Goal: Information Seeking & Learning: Learn about a topic

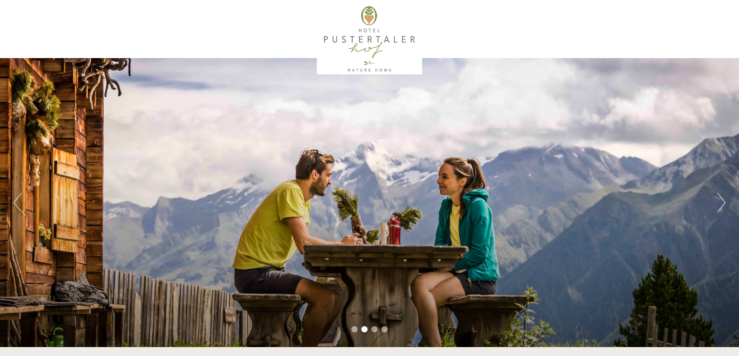
drag, startPoint x: 739, startPoint y: 38, endPoint x: 734, endPoint y: 84, distance: 47.1
click at [734, 84] on div "Previous Next 1 2 3 4" at bounding box center [369, 173] width 739 height 347
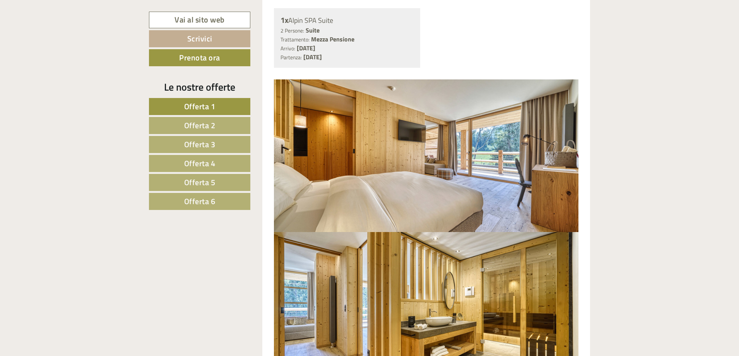
scroll to position [1656, 0]
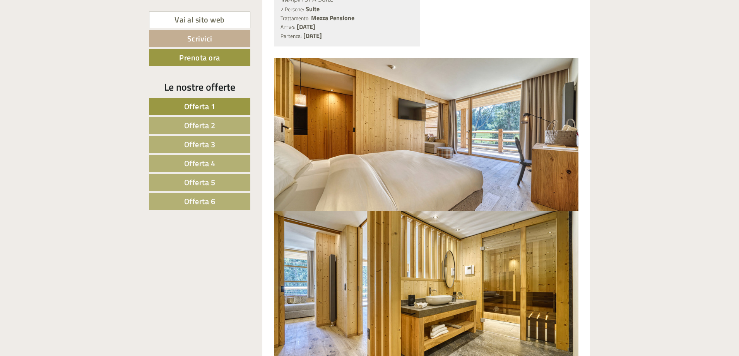
click at [188, 144] on span "Offerta 3" at bounding box center [199, 144] width 31 height 12
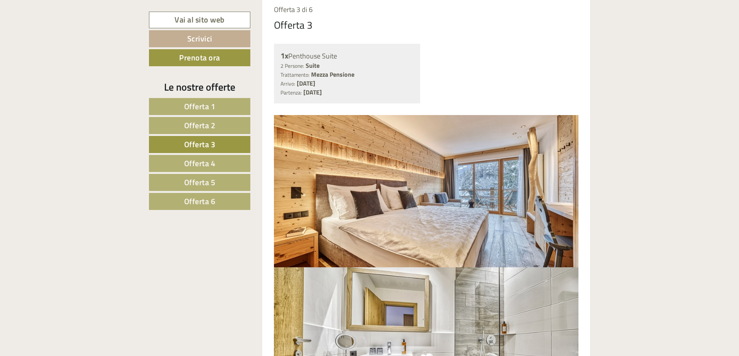
scroll to position [675, 0]
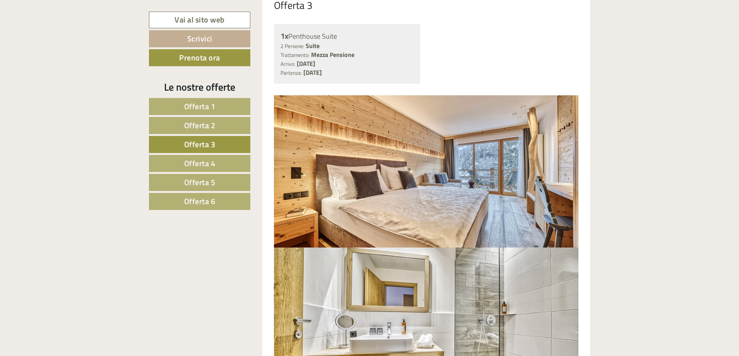
click at [204, 162] on span "Offerta 4" at bounding box center [199, 163] width 31 height 12
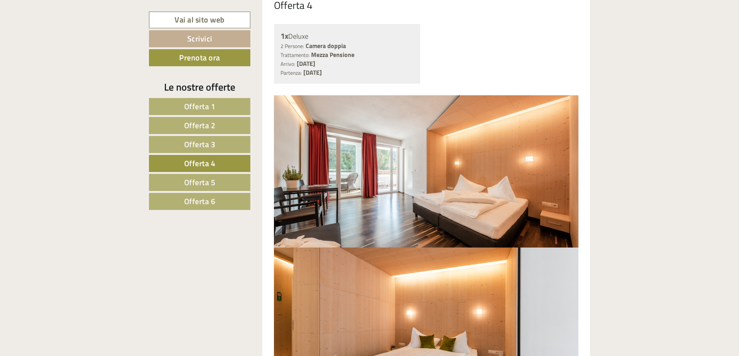
scroll to position [517, 0]
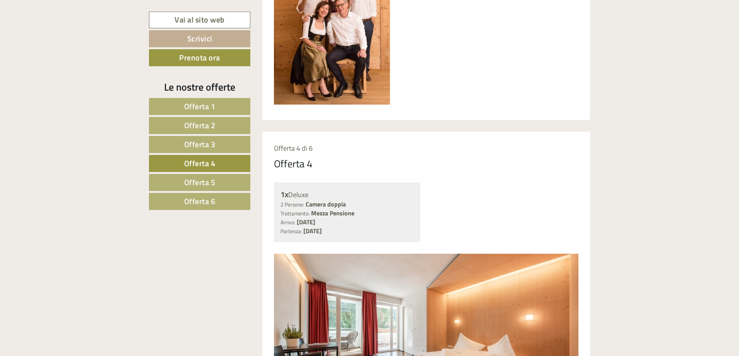
click at [286, 253] on img at bounding box center [426, 329] width 305 height 152
click at [276, 253] on img at bounding box center [426, 329] width 305 height 152
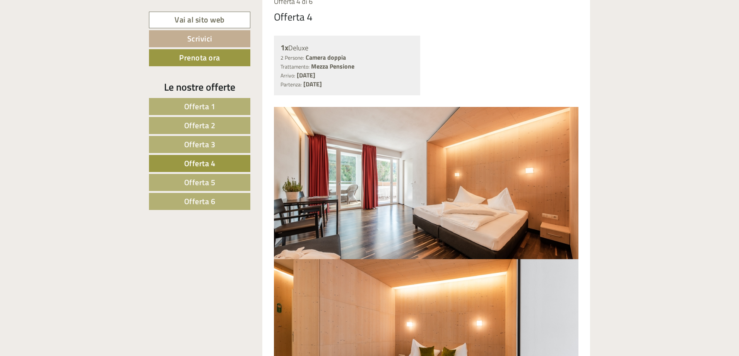
scroll to position [680, 0]
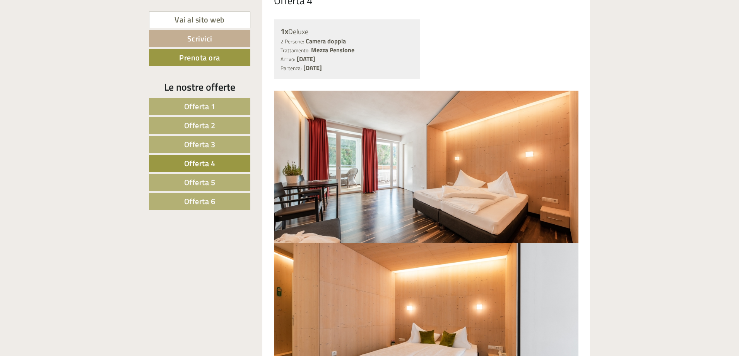
click at [208, 177] on span "Offerta 5" at bounding box center [199, 182] width 31 height 12
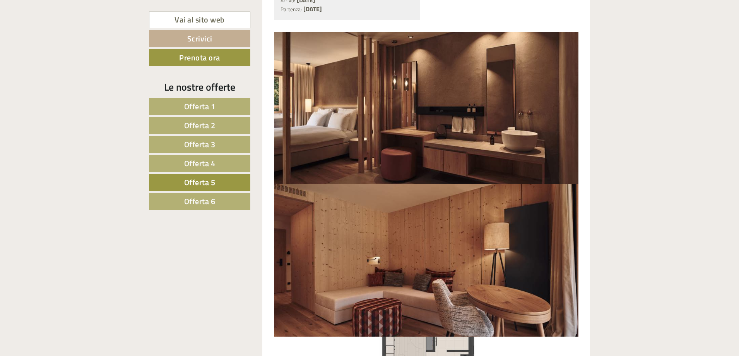
scroll to position [748, 0]
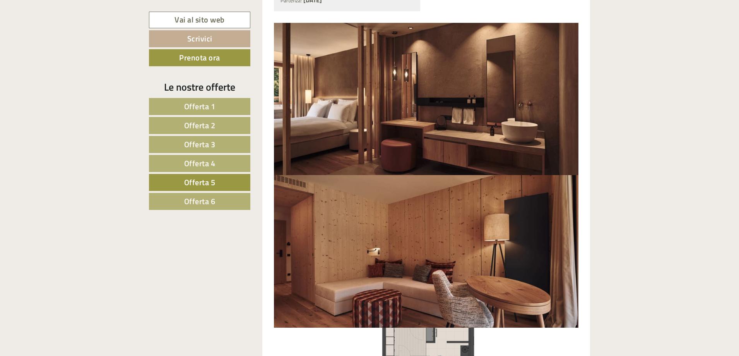
click at [203, 204] on span "Offerta 6" at bounding box center [199, 201] width 31 height 12
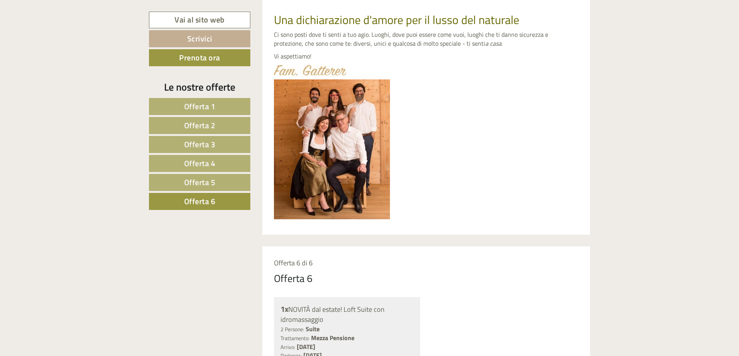
scroll to position [360, 0]
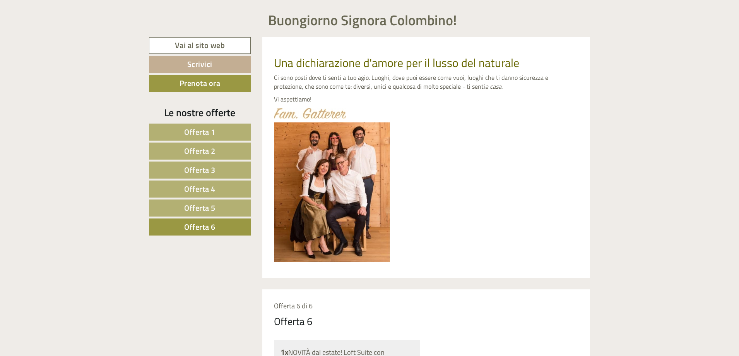
click at [195, 187] on span "Offerta 4" at bounding box center [199, 189] width 31 height 12
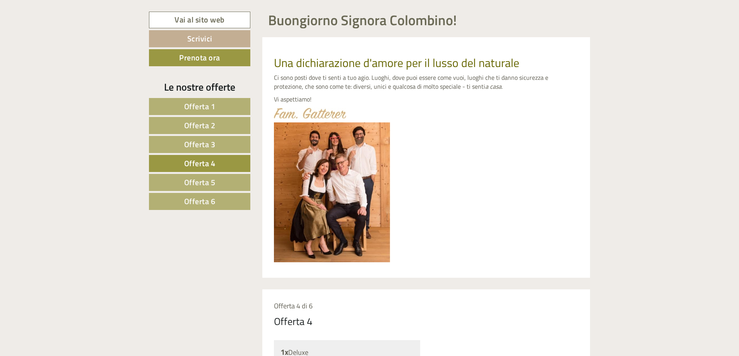
scroll to position [517, 0]
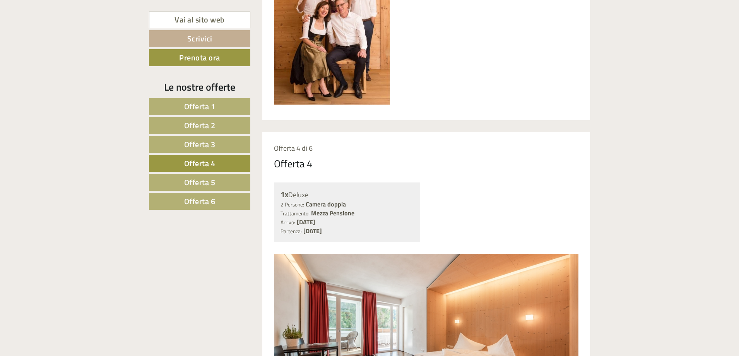
click at [194, 106] on span "Offerta 1" at bounding box center [199, 106] width 31 height 12
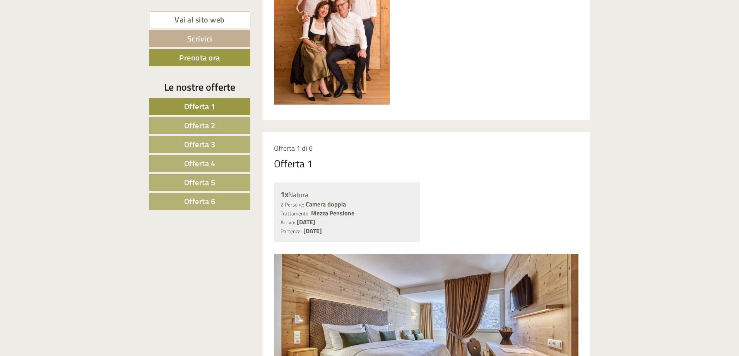
click at [200, 161] on span "Offerta 4" at bounding box center [199, 163] width 31 height 12
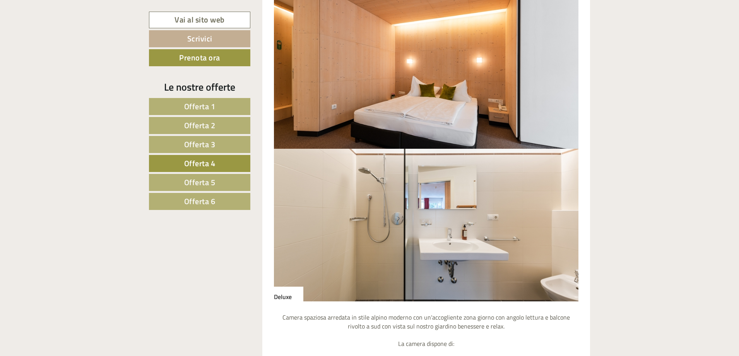
scroll to position [998, 0]
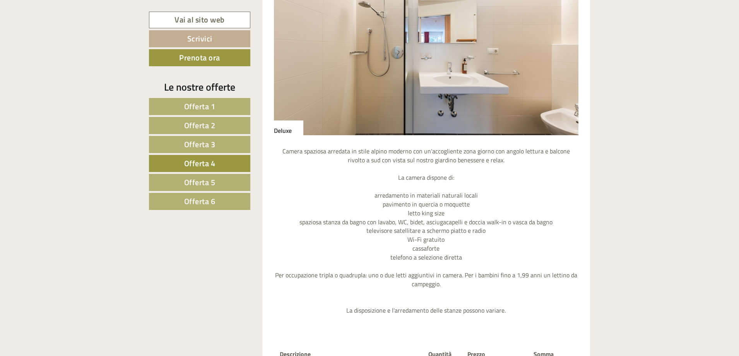
scroll to position [1131, 0]
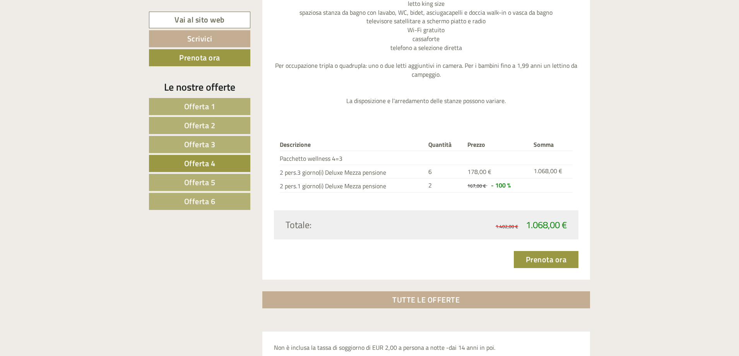
scroll to position [1304, 0]
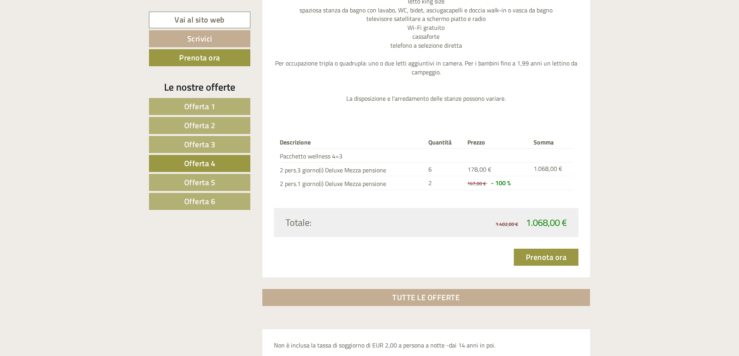
drag, startPoint x: 739, startPoint y: 311, endPoint x: 736, endPoint y: 330, distance: 18.8
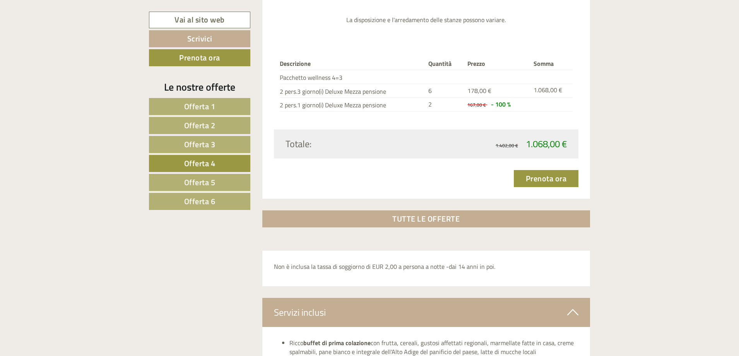
scroll to position [1404, 0]
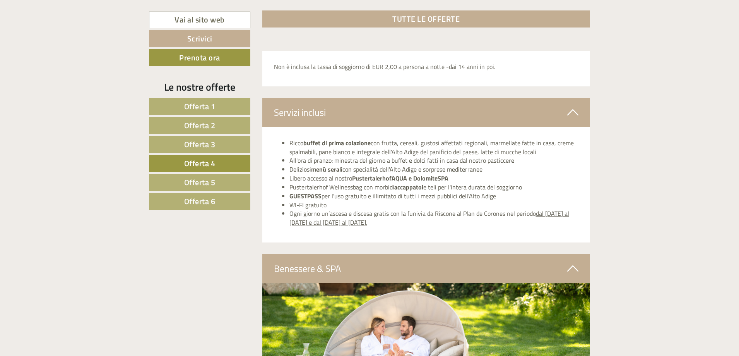
scroll to position [1585, 0]
